Goal: Communication & Community: Answer question/provide support

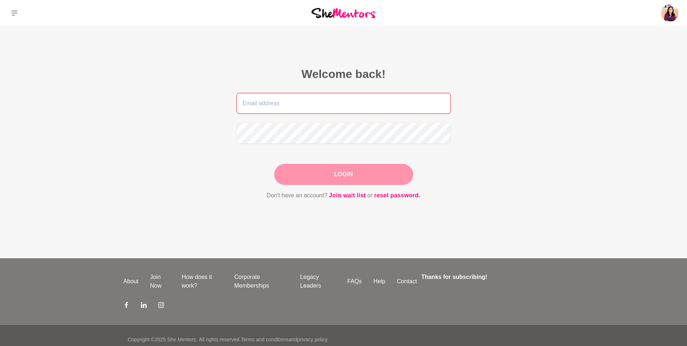
click at [316, 103] on input "email" at bounding box center [344, 103] width 214 height 21
type input "[PERSON_NAME][EMAIL_ADDRESS][PERSON_NAME][DOMAIN_NAME]"
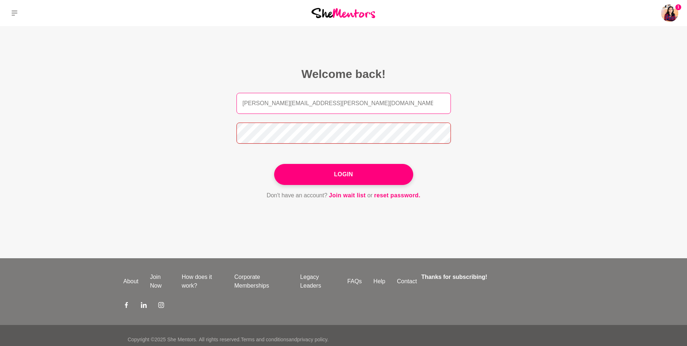
click at [274, 164] on button "Login" at bounding box center [343, 174] width 139 height 21
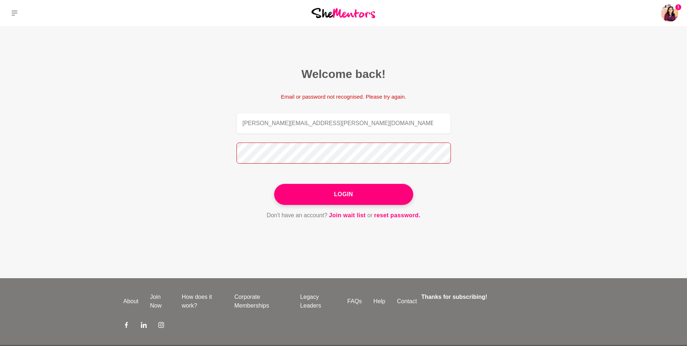
click at [274, 184] on button "Login" at bounding box center [343, 194] width 139 height 21
click at [672, 14] on img at bounding box center [669, 12] width 17 height 17
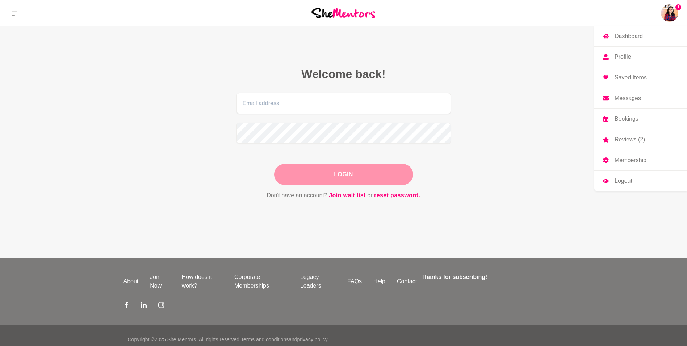
click at [638, 38] on p "Dashboard" at bounding box center [629, 36] width 28 height 6
click at [623, 100] on p "Messages" at bounding box center [628, 98] width 26 height 6
click at [308, 101] on input "email" at bounding box center [344, 103] width 214 height 21
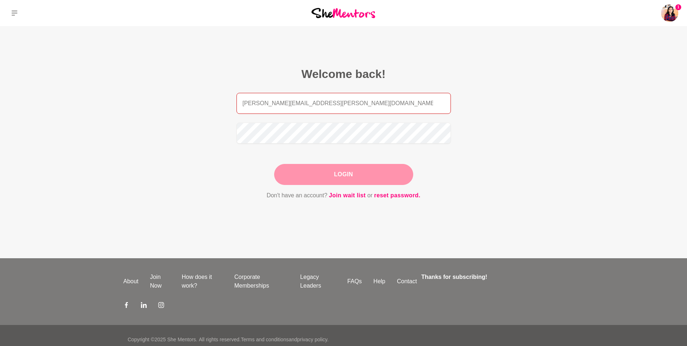
type input "[PERSON_NAME][EMAIL_ADDRESS][PERSON_NAME][DOMAIN_NAME]"
click at [274, 164] on button "Login" at bounding box center [343, 174] width 139 height 21
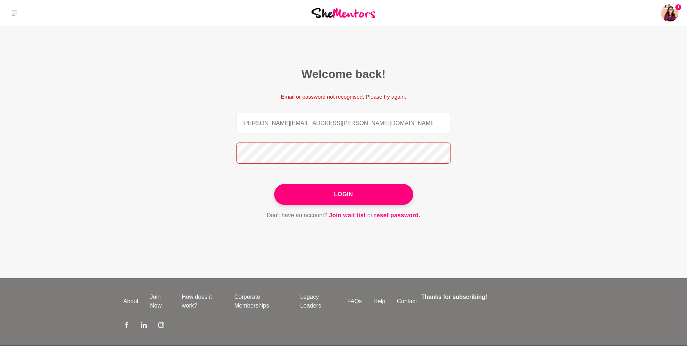
click at [274, 184] on button "Login" at bounding box center [343, 194] width 139 height 21
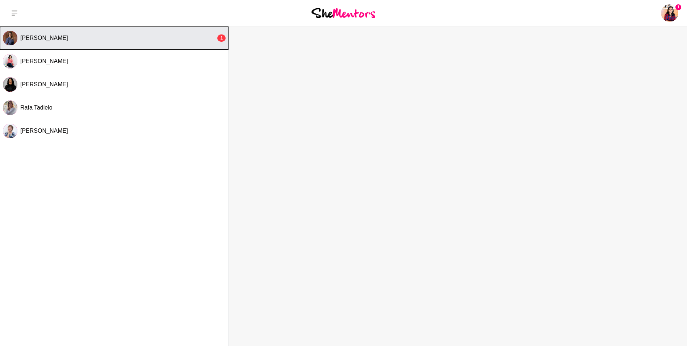
click at [118, 31] on button "[PERSON_NAME] 1" at bounding box center [114, 37] width 229 height 23
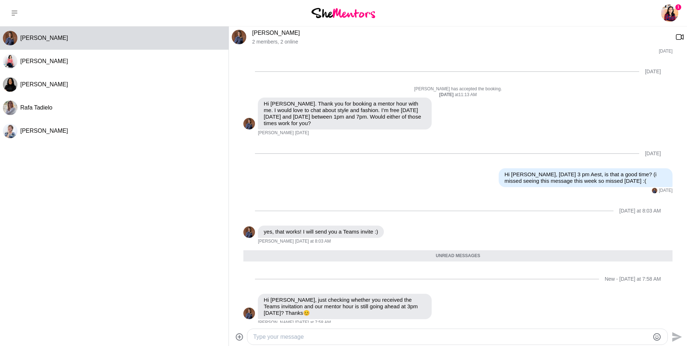
scroll to position [132, 0]
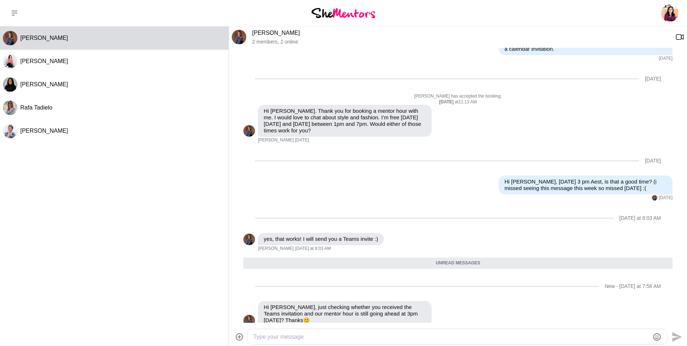
click at [345, 336] on textarea "Type your message" at bounding box center [451, 336] width 396 height 9
type textarea "yes! its definitely in.. i am excited to get tips from you :) hoping to see you…"
click at [671, 335] on icon "Send" at bounding box center [677, 337] width 12 height 12
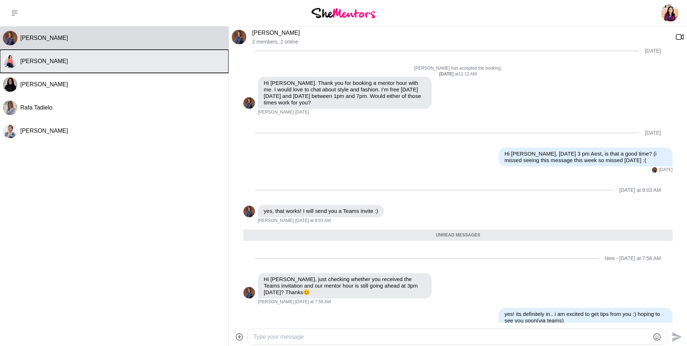
click at [70, 62] on div "[PERSON_NAME]" at bounding box center [122, 61] width 205 height 7
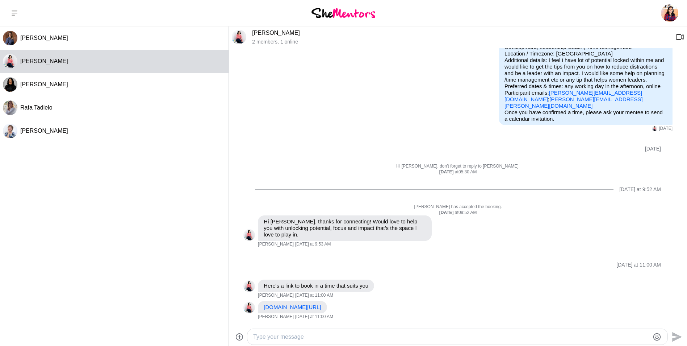
scroll to position [62, 0]
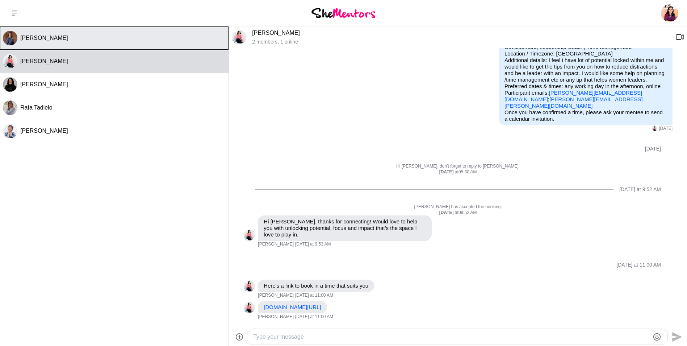
click at [63, 39] on span "[PERSON_NAME]" at bounding box center [44, 38] width 48 height 6
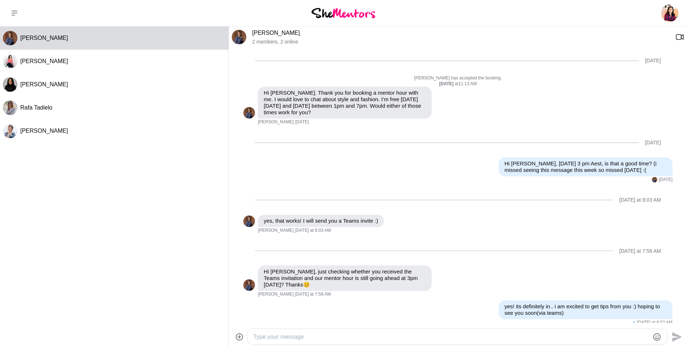
scroll to position [143, 0]
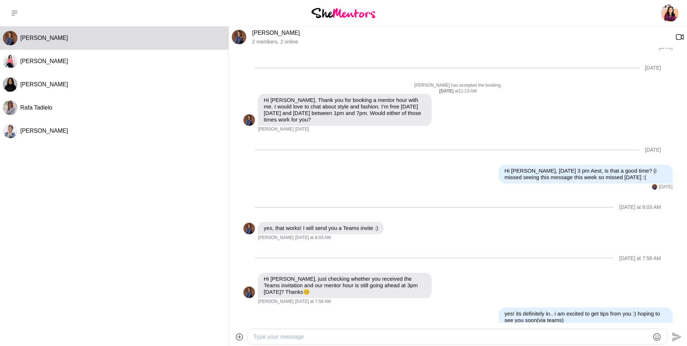
click at [278, 33] on link "[PERSON_NAME]" at bounding box center [276, 33] width 48 height 6
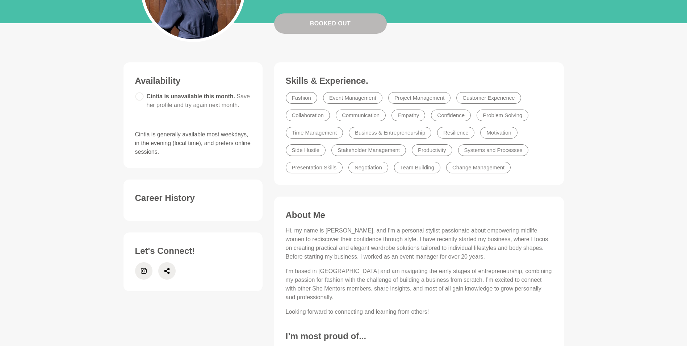
scroll to position [97, 0]
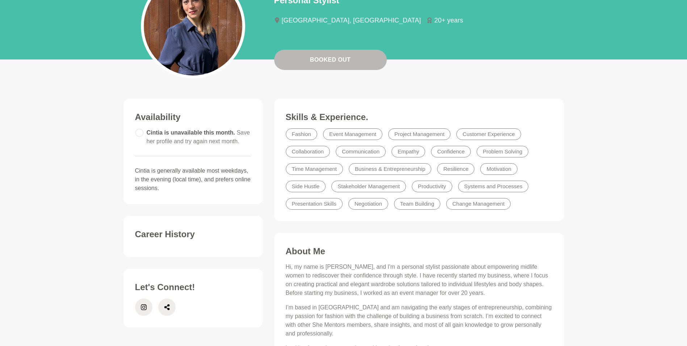
drag, startPoint x: 667, startPoint y: 140, endPoint x: 674, endPoint y: 243, distance: 103.5
click at [674, 243] on main "Booked Out [PERSON_NAME] Personal Stylist [GEOGRAPHIC_DATA], [GEOGRAPHIC_DATA] …" at bounding box center [343, 235] width 687 height 612
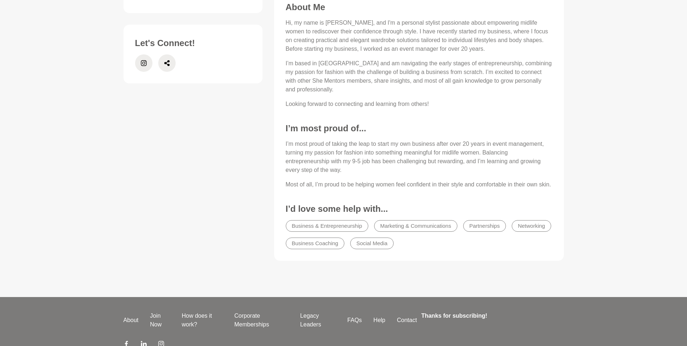
scroll to position [342, 0]
